Goal: Task Accomplishment & Management: Use online tool/utility

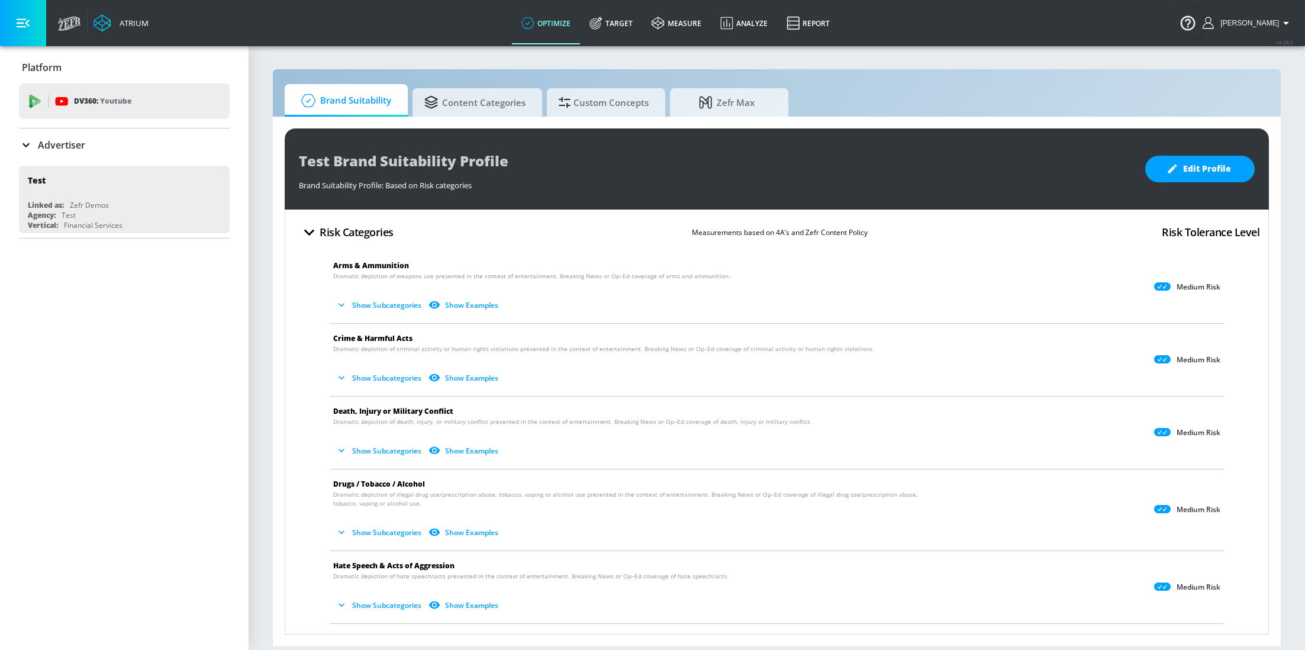
click at [78, 144] on p "Advertiser" at bounding box center [61, 144] width 47 height 13
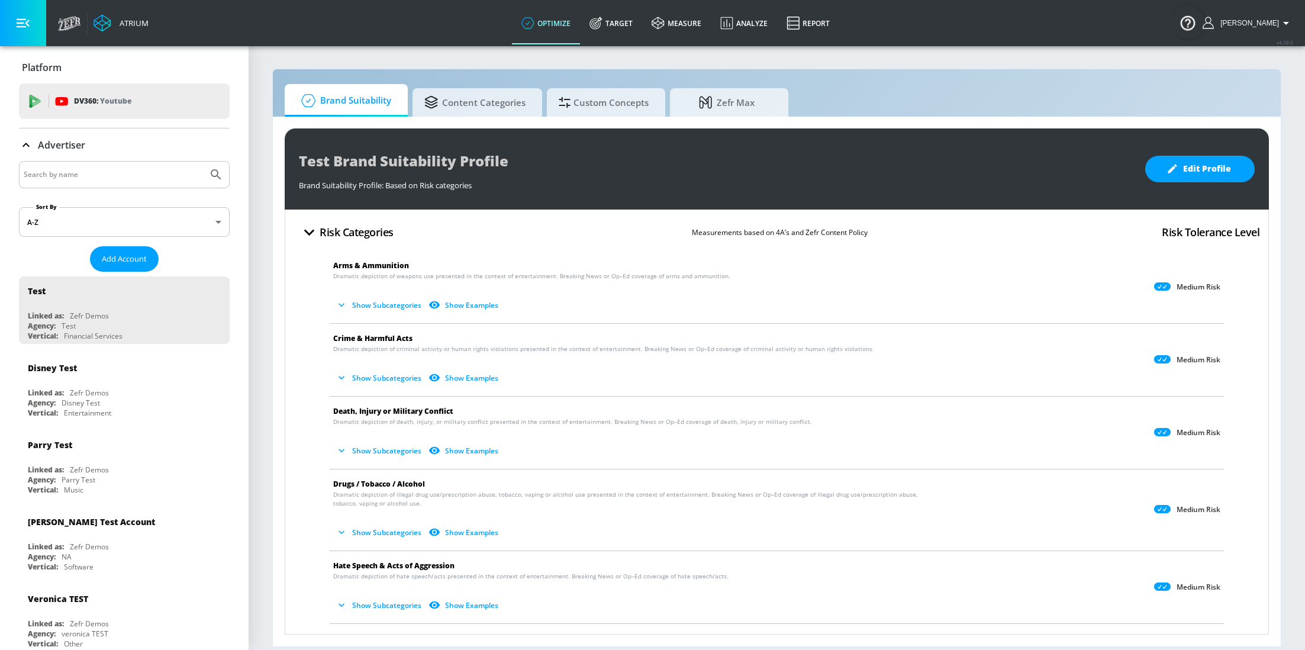
click at [121, 180] on input "Search by name" at bounding box center [113, 174] width 179 height 15
type input "[GEOGRAPHIC_DATA]"
click at [203, 162] on button "Submit Search" at bounding box center [216, 175] width 26 height 26
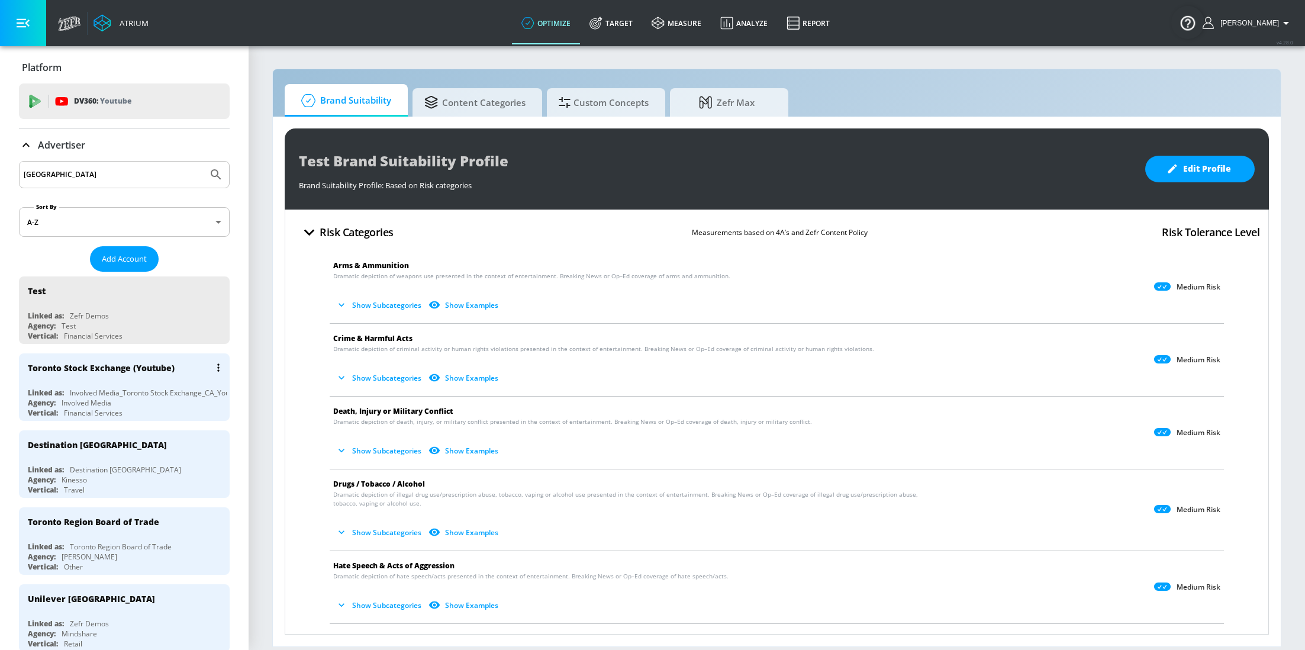
click at [97, 393] on div "Involved Media_Toronto Stock Exchange_CA_YouTube_GoogleAds" at bounding box center [177, 393] width 215 height 10
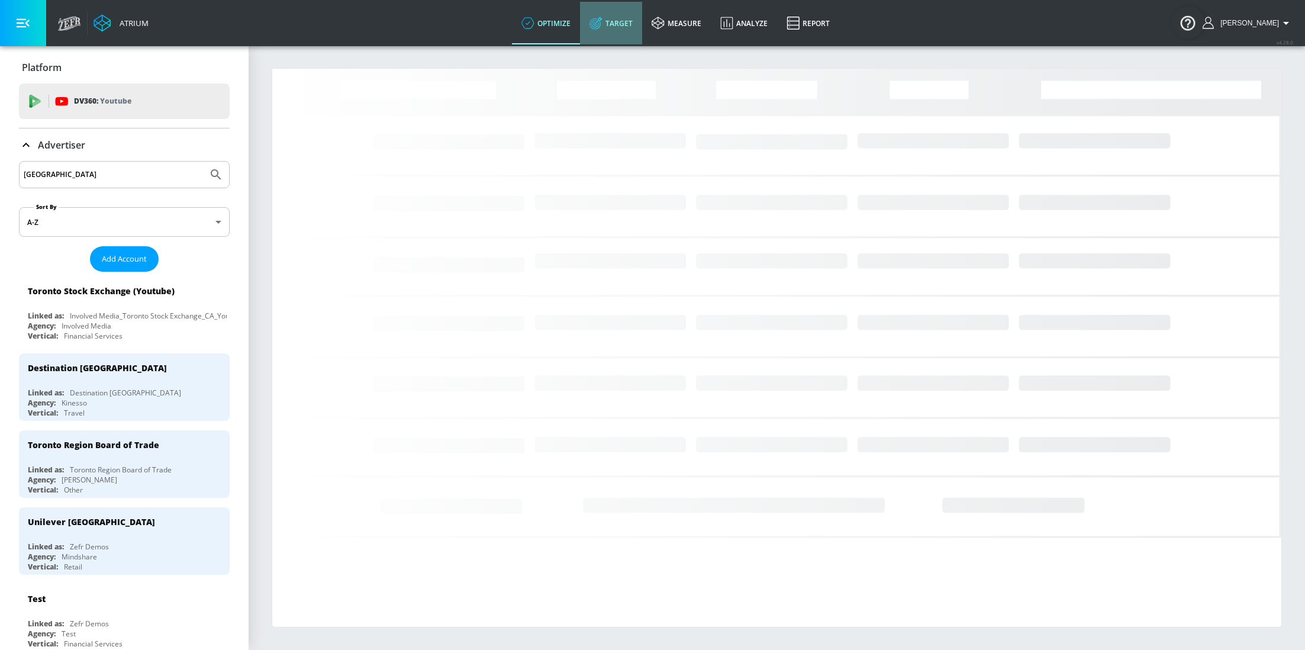
click at [619, 25] on link "Target" at bounding box center [611, 23] width 62 height 43
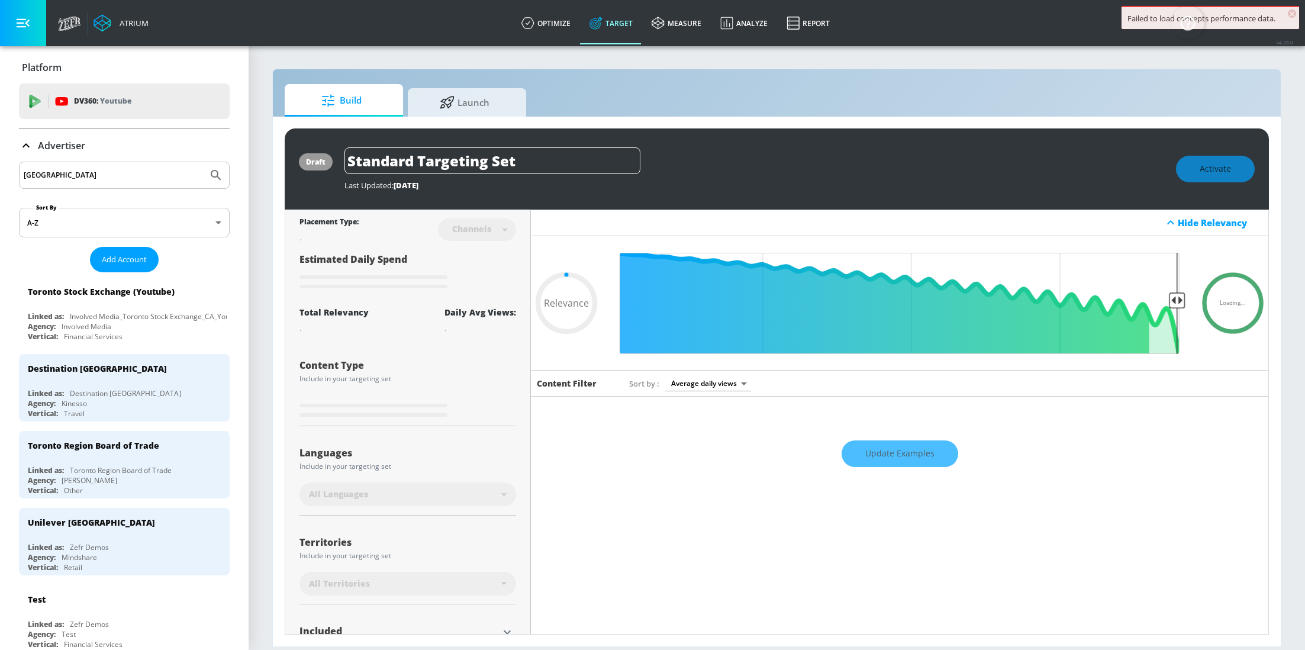
type input "0.05"
click at [483, 95] on span "Launch" at bounding box center [465, 100] width 90 height 28
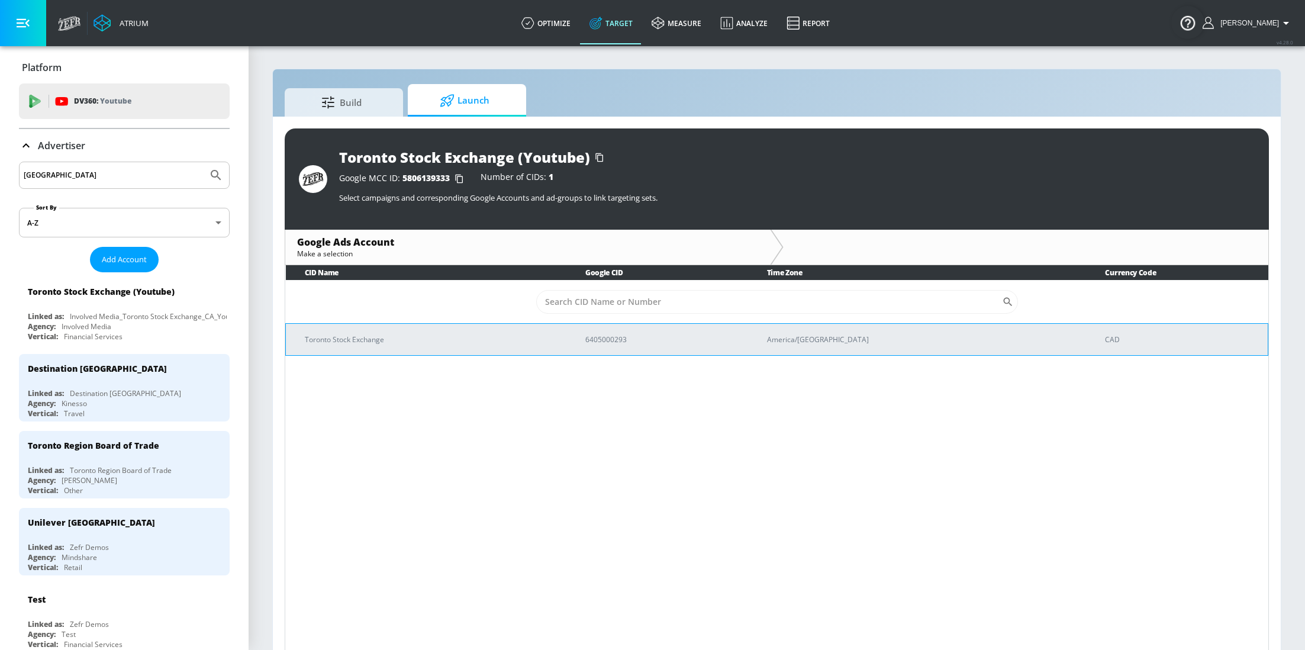
click at [400, 345] on td "Toronto Stock Exchange" at bounding box center [426, 339] width 280 height 32
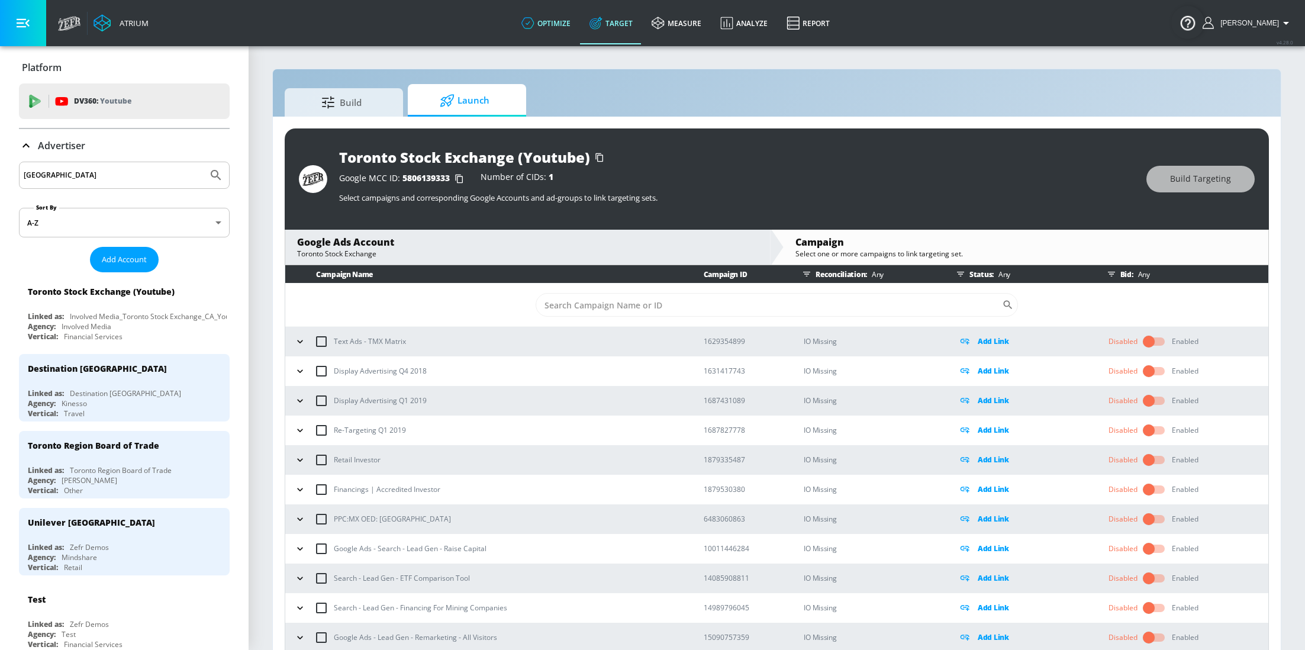
click at [562, 31] on link "optimize" at bounding box center [546, 23] width 68 height 43
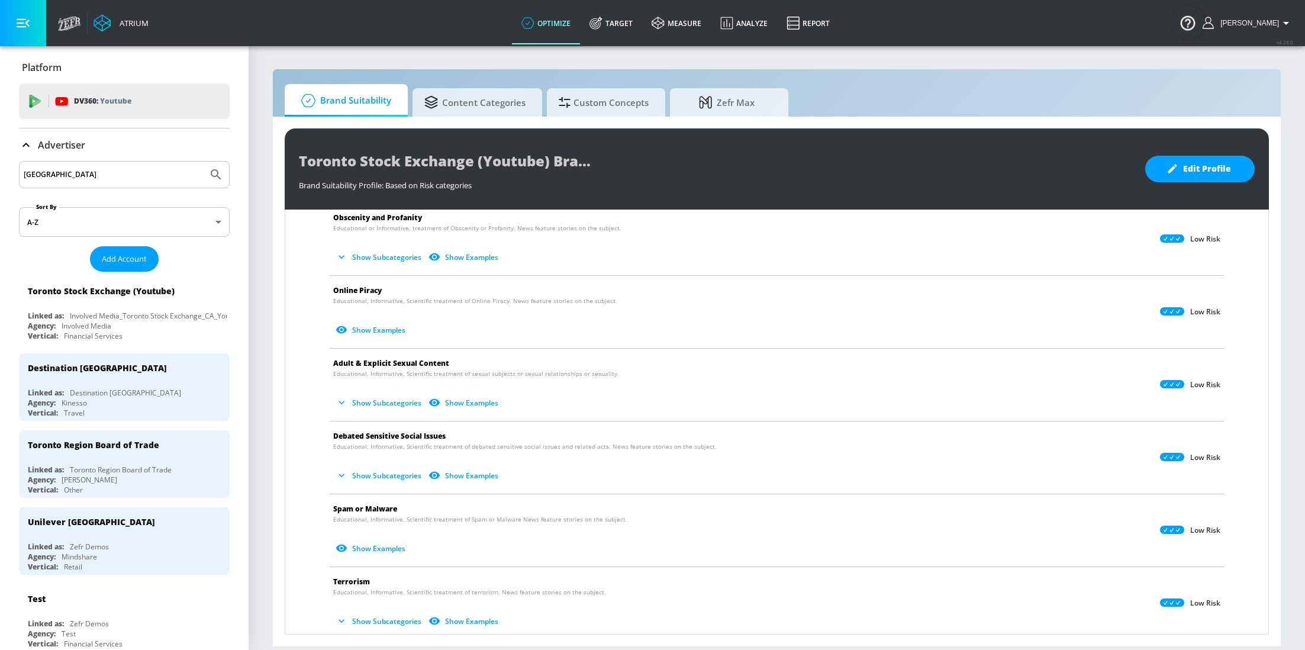
scroll to position [809, 0]
